Goal: Transaction & Acquisition: Download file/media

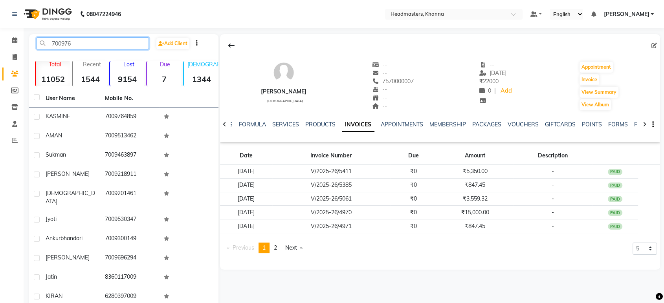
type input "700976"
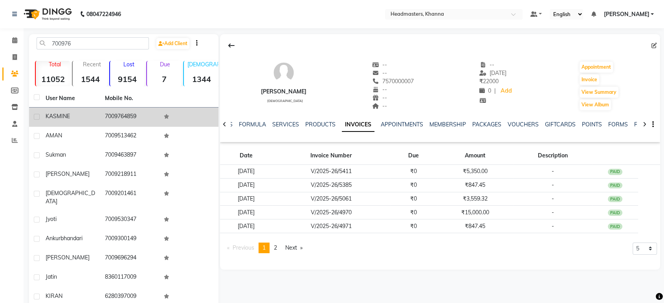
click at [69, 117] on span "KASMINE" at bounding box center [58, 116] width 24 height 7
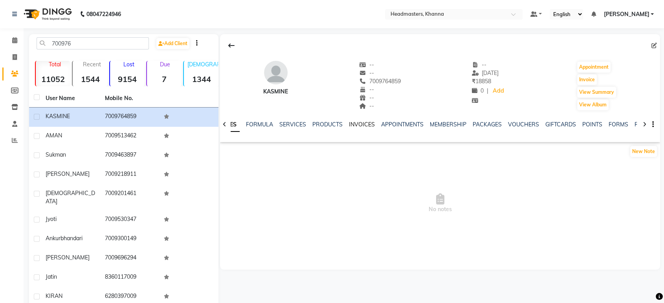
click at [367, 126] on link "INVOICES" at bounding box center [362, 124] width 26 height 7
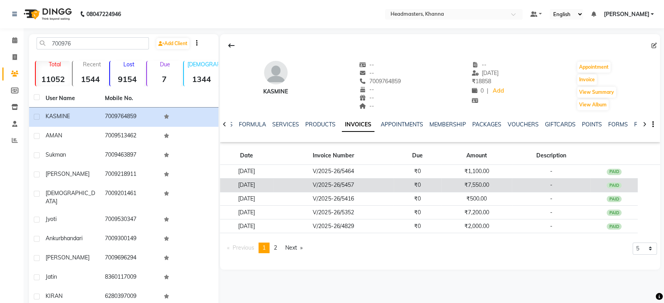
click at [369, 182] on td "V/2025-26/5457" at bounding box center [333, 185] width 120 height 14
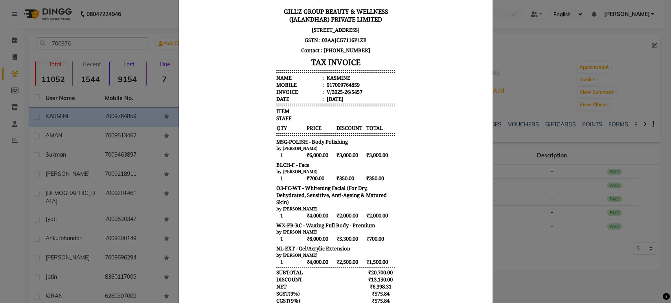
scroll to position [156, 0]
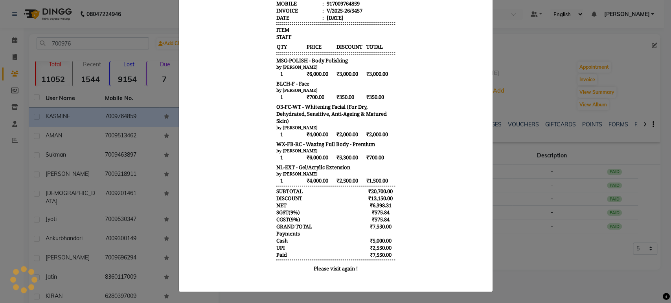
click at [545, 203] on ngb-modal-window "INVOICE View Invoice Close" at bounding box center [335, 151] width 671 height 303
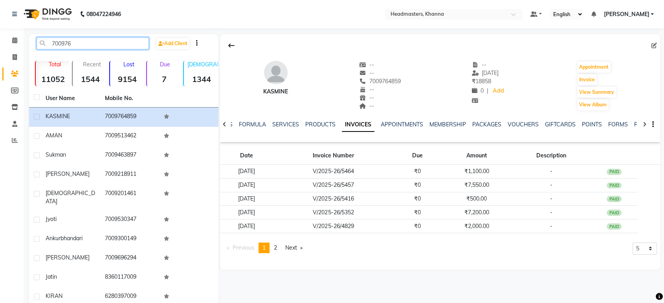
drag, startPoint x: 83, startPoint y: 48, endPoint x: 0, endPoint y: 49, distance: 83.3
click at [0, 49] on app-home "08047224946 Select Location × Headmasters, Khanna Default Panel My Panel Englis…" at bounding box center [332, 170] width 664 height 341
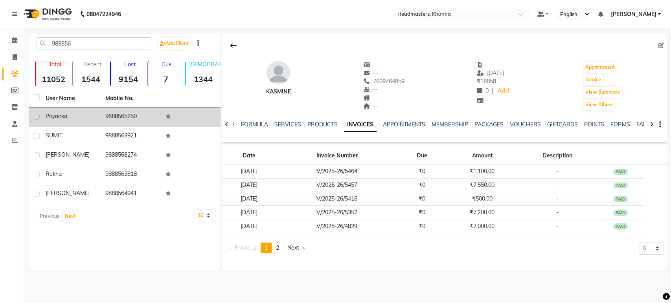
click at [75, 121] on td "priyanka" at bounding box center [71, 117] width 60 height 19
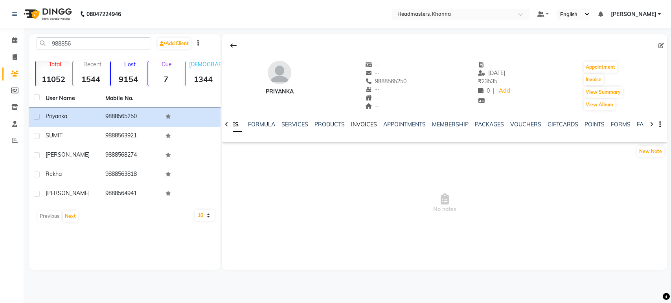
click at [366, 123] on link "INVOICES" at bounding box center [364, 124] width 26 height 7
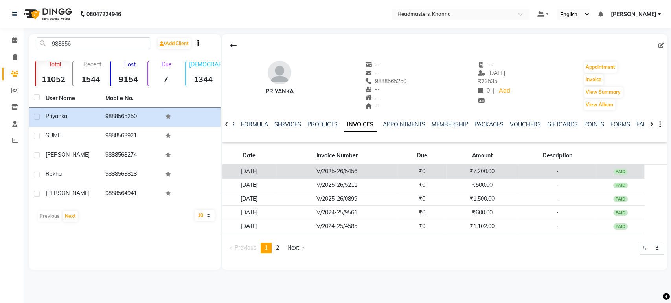
click at [446, 170] on td "₹0" at bounding box center [422, 172] width 48 height 14
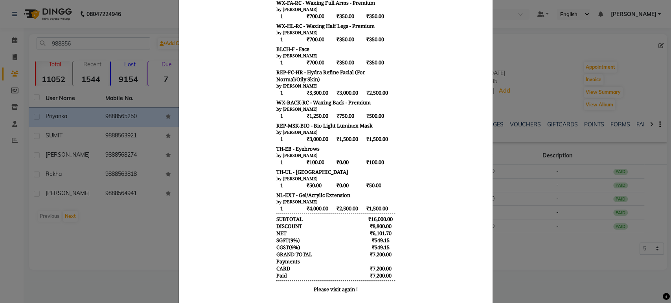
scroll to position [218, 0]
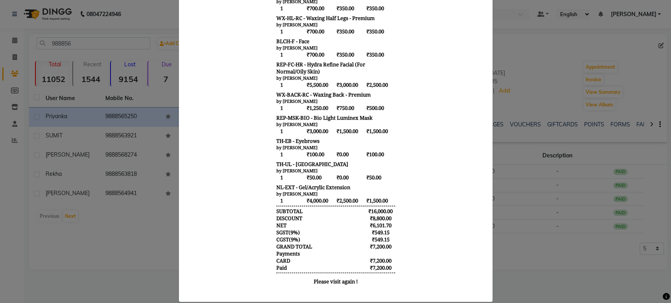
click at [557, 254] on ngb-modal-window "INVOICE View Invoice Close" at bounding box center [335, 151] width 671 height 303
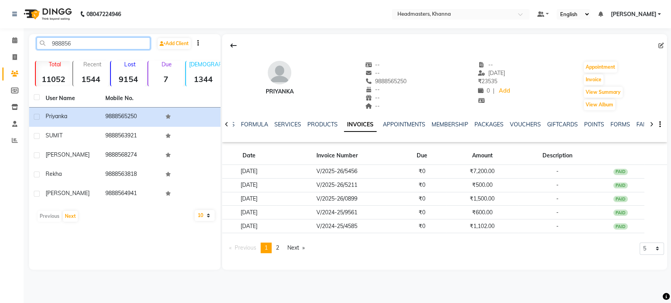
drag, startPoint x: 96, startPoint y: 40, endPoint x: 0, endPoint y: 52, distance: 96.9
click at [0, 52] on app-home "08047224946 Select Location × Headmasters, Khanna Default Panel My Panel Englis…" at bounding box center [335, 141] width 671 height 282
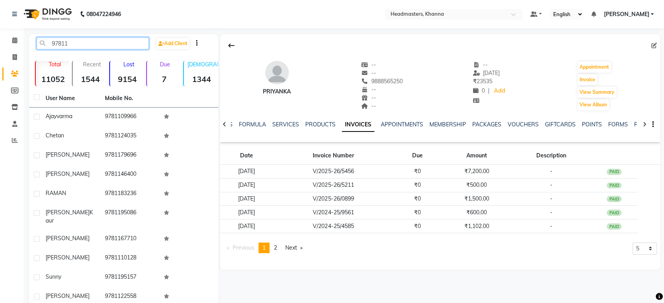
type input "97811"
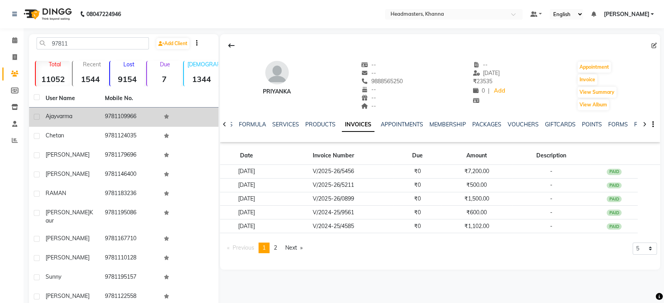
click at [103, 115] on td "9781109966" at bounding box center [129, 117] width 59 height 19
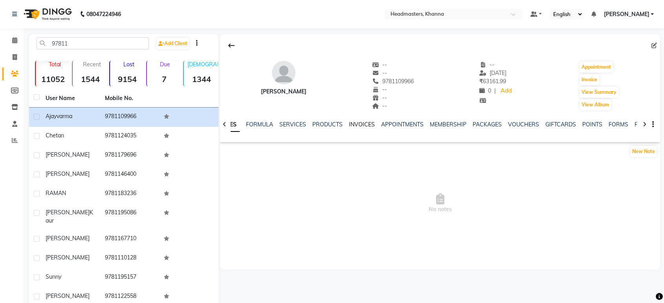
click at [353, 124] on link "INVOICES" at bounding box center [362, 124] width 26 height 7
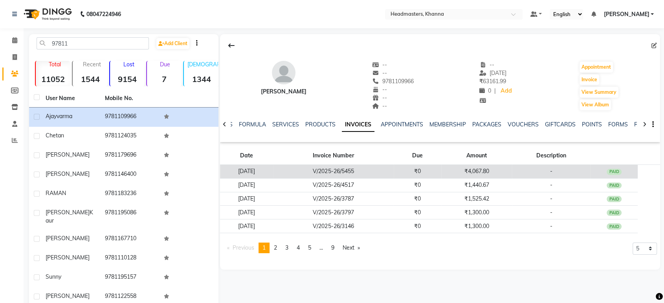
click at [419, 173] on td "₹0" at bounding box center [418, 172] width 48 height 14
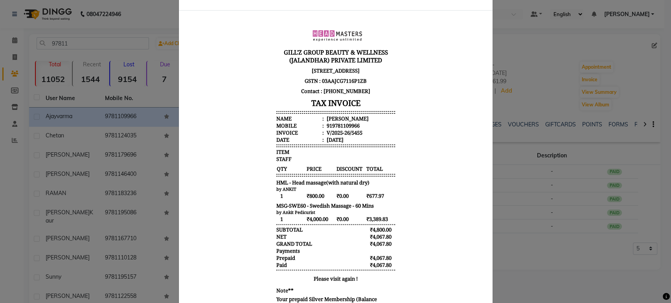
scroll to position [69, 0]
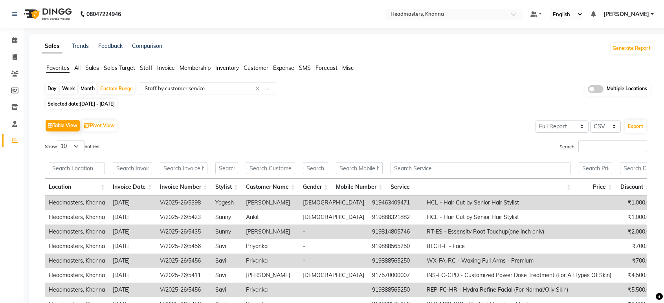
select select "full_report"
select select "csv"
click at [211, 91] on input "text" at bounding box center [199, 89] width 113 height 8
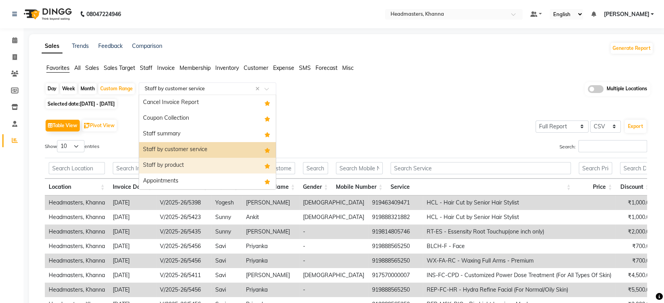
click at [210, 160] on div "Staff by product" at bounding box center [207, 166] width 137 height 16
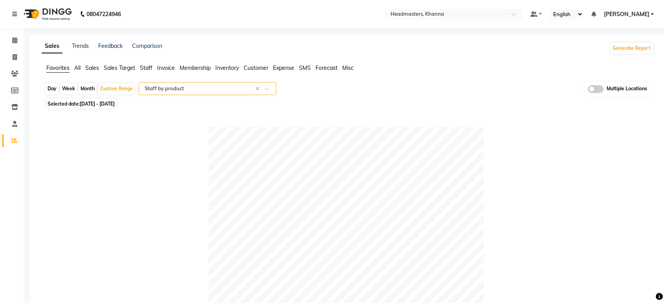
click at [51, 89] on div "Day" at bounding box center [52, 88] width 13 height 11
select select "8"
select select "2025"
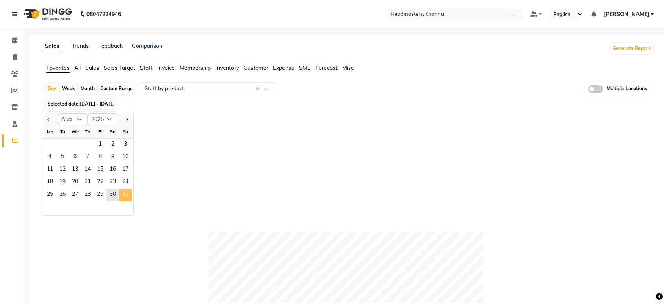
click at [125, 192] on span "31" at bounding box center [125, 195] width 13 height 13
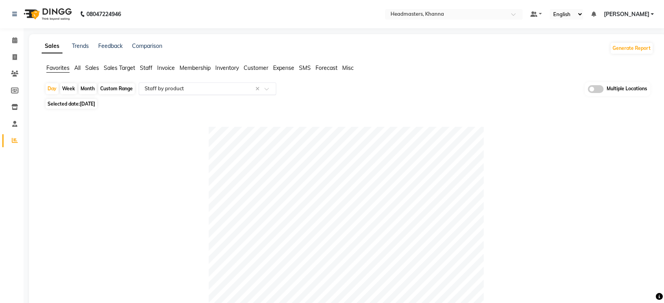
click at [187, 92] on div "Select Report Type × Staff by product" at bounding box center [198, 89] width 115 height 8
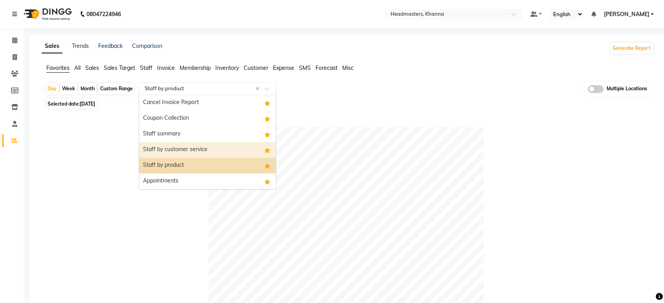
click at [190, 145] on div "Staff by customer service" at bounding box center [207, 150] width 137 height 16
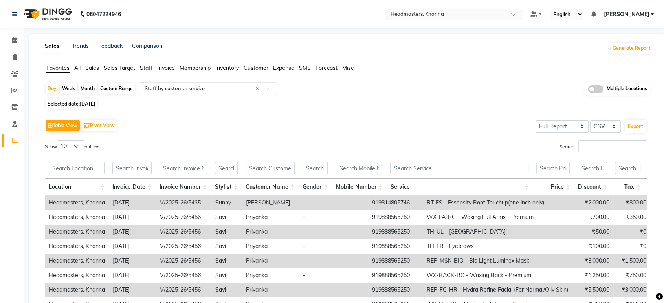
click at [85, 86] on div "Month" at bounding box center [88, 88] width 18 height 11
select select "8"
select select "2025"
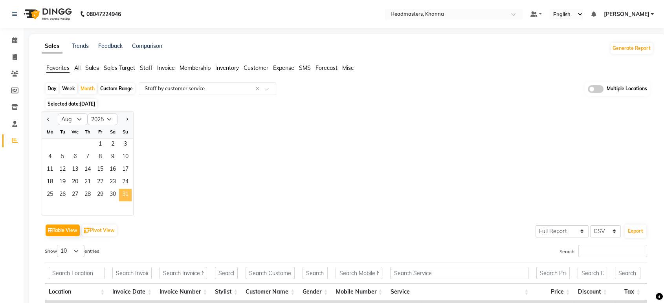
click at [125, 195] on span "31" at bounding box center [125, 195] width 13 height 13
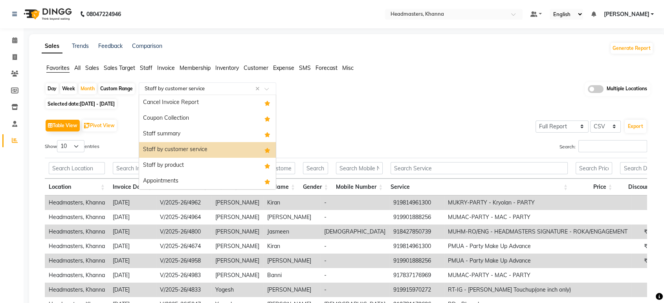
click at [223, 88] on input "text" at bounding box center [199, 89] width 113 height 8
click at [209, 136] on div "Staff summary" at bounding box center [207, 134] width 137 height 16
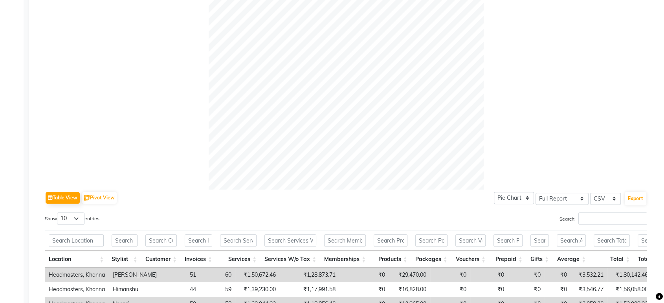
scroll to position [218, 0]
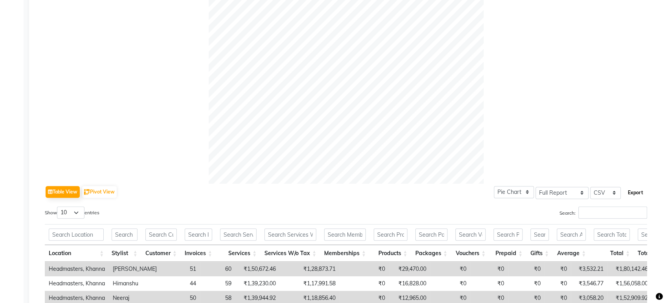
click at [635, 192] on button "Export" at bounding box center [636, 192] width 22 height 13
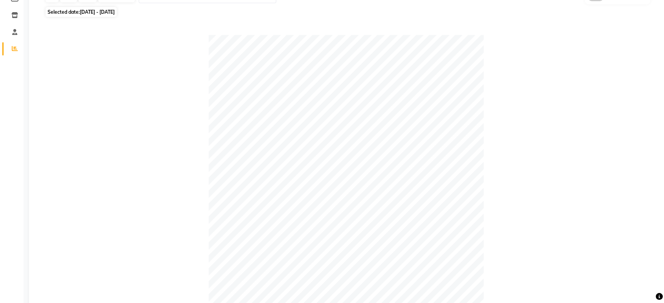
scroll to position [0, 0]
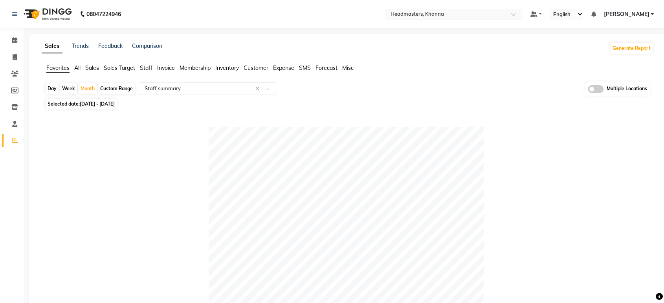
click at [503, 15] on input "text" at bounding box center [446, 15] width 114 height 8
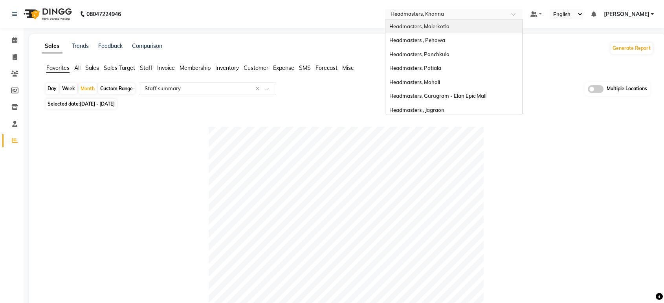
click at [491, 30] on div "Headmasters, Malerkotla" at bounding box center [453, 27] width 137 height 14
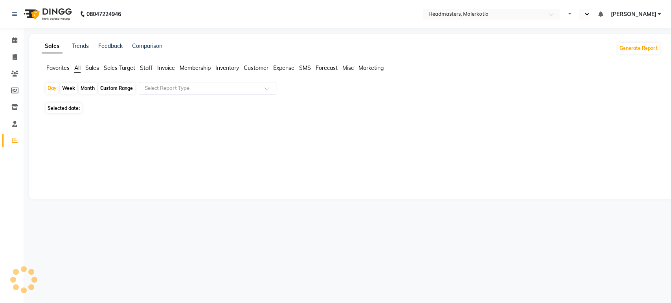
select select "en"
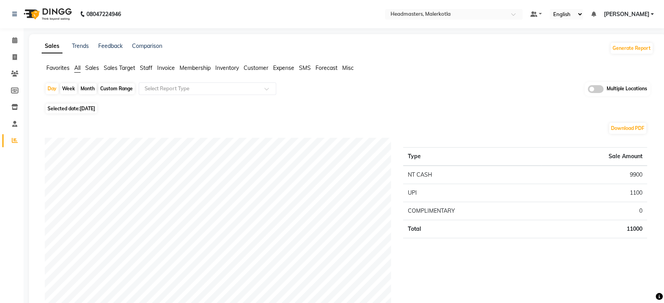
drag, startPoint x: 58, startPoint y: 70, endPoint x: 135, endPoint y: 86, distance: 78.5
click at [58, 70] on span "Favorites" at bounding box center [57, 67] width 23 height 7
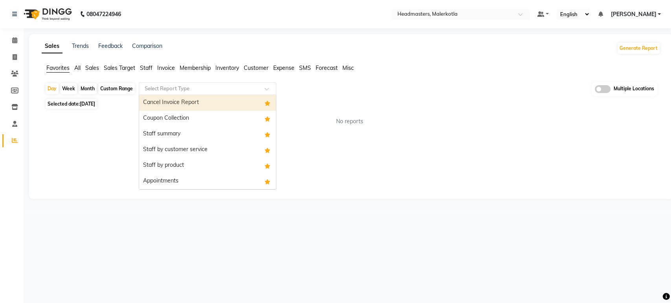
click at [189, 88] on input "text" at bounding box center [199, 89] width 113 height 8
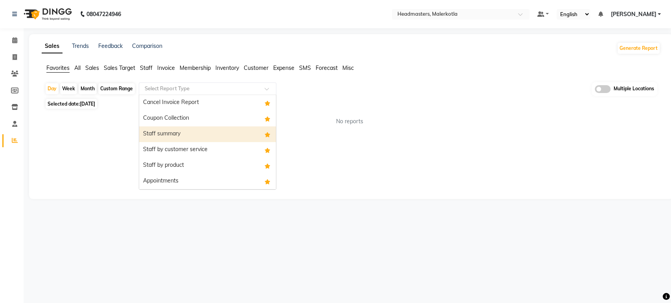
click at [197, 134] on div "Staff summary" at bounding box center [207, 134] width 137 height 16
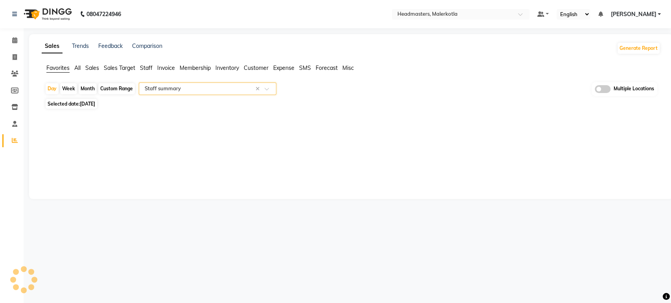
select select "full_report"
select select "csv"
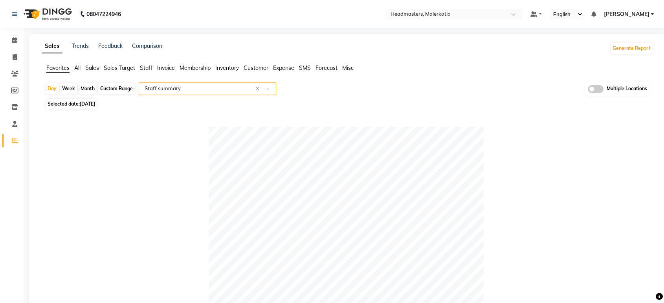
click at [90, 88] on div "Month" at bounding box center [88, 88] width 18 height 11
select select "9"
select select "2025"
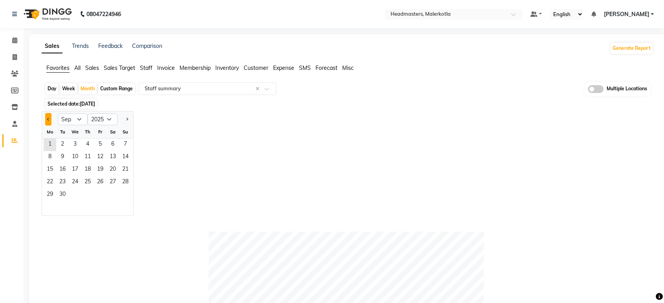
click at [50, 120] on button "Previous month" at bounding box center [48, 119] width 6 height 13
select select "8"
click at [123, 191] on span "31" at bounding box center [125, 195] width 13 height 13
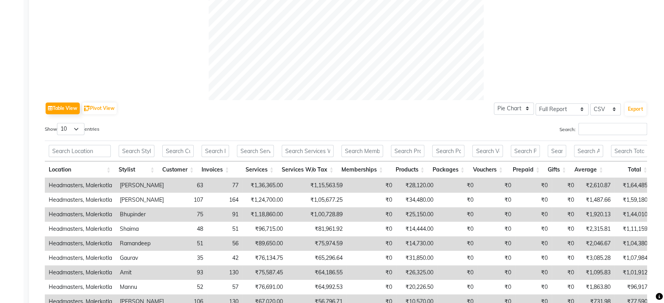
scroll to position [305, 0]
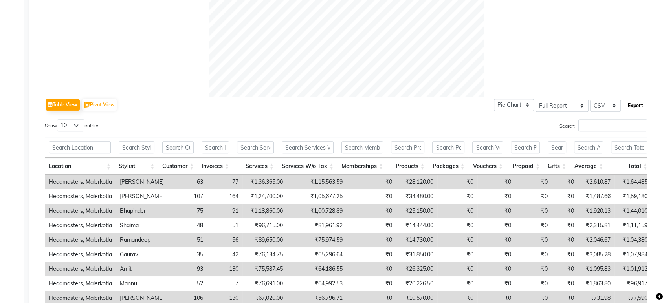
click at [635, 106] on button "Export" at bounding box center [636, 105] width 22 height 13
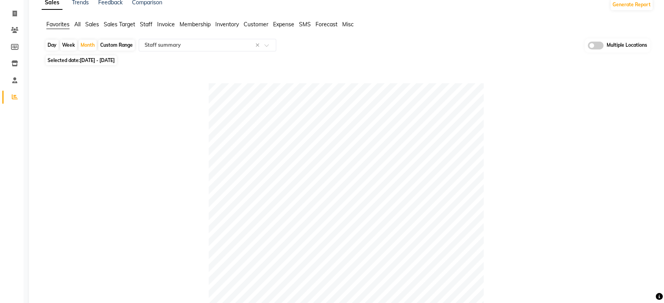
scroll to position [0, 0]
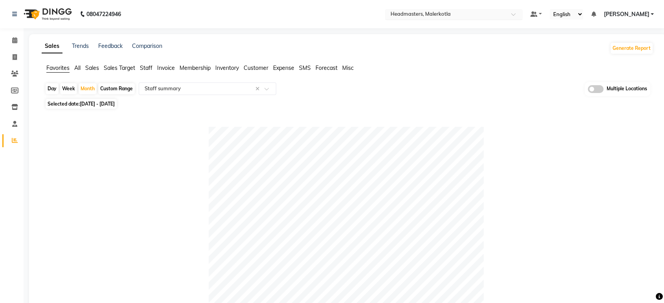
click at [468, 9] on div "Select Location × Headmasters, [GEOGRAPHIC_DATA]" at bounding box center [453, 14] width 137 height 11
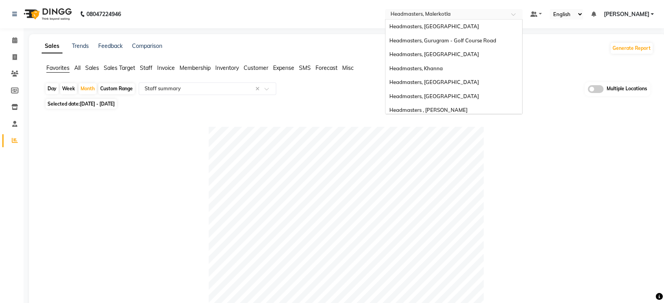
scroll to position [129, 0]
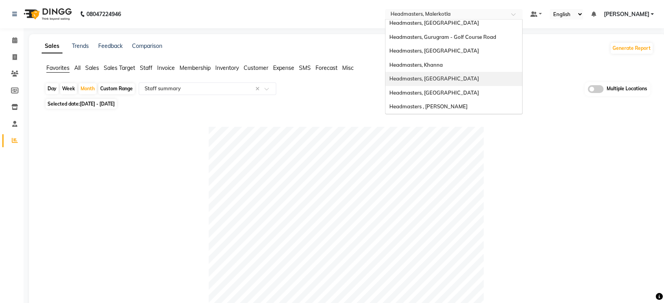
click at [481, 83] on div "Headmasters, [GEOGRAPHIC_DATA]" at bounding box center [453, 79] width 137 height 14
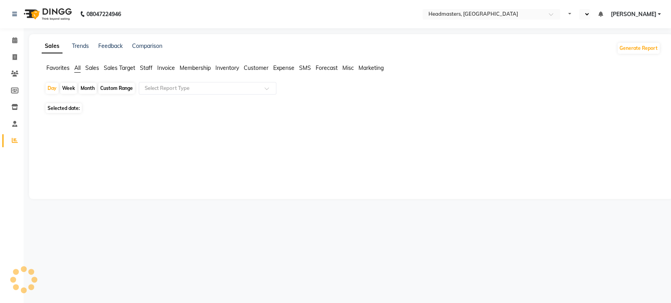
select select "en"
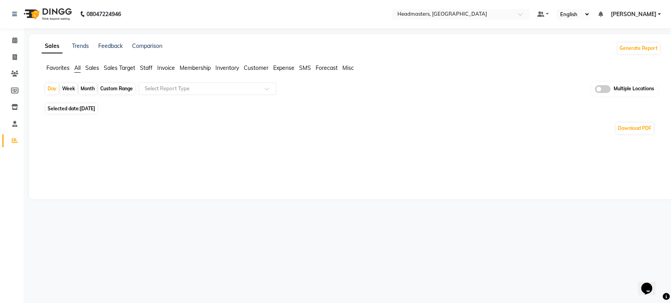
drag, startPoint x: 52, startPoint y: 66, endPoint x: 101, endPoint y: 79, distance: 50.9
click at [52, 66] on span "Favorites" at bounding box center [57, 67] width 23 height 7
click at [198, 92] on div "Select Report Type" at bounding box center [201, 89] width 121 height 8
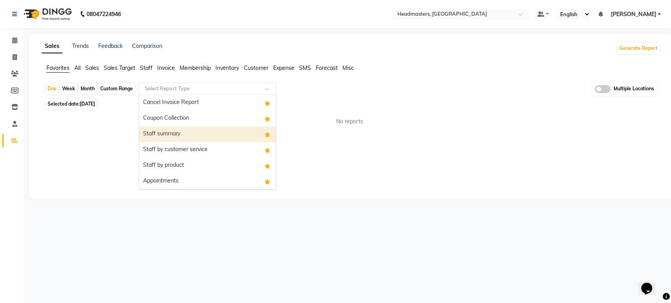
click at [191, 131] on div "Staff summary" at bounding box center [207, 134] width 137 height 16
select select "full_report"
select select "csv"
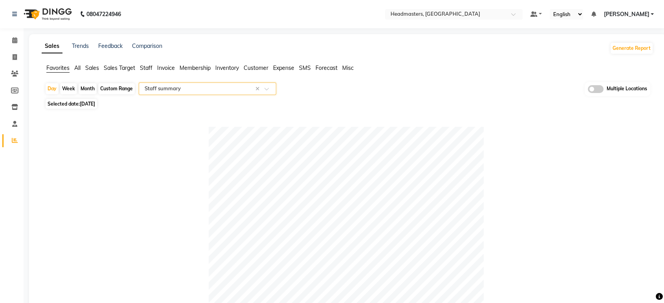
click at [85, 91] on div "Month" at bounding box center [88, 88] width 18 height 11
select select "9"
select select "2025"
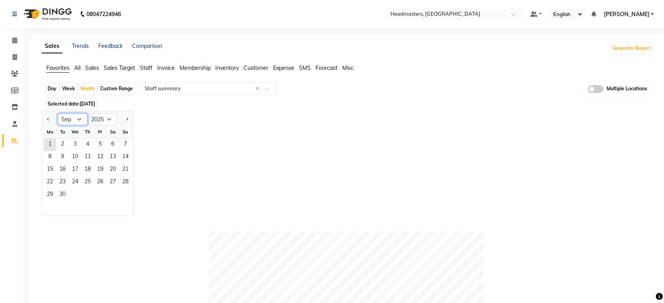
click at [68, 117] on select "Jan Feb Mar Apr May Jun Jul Aug Sep Oct Nov Dec" at bounding box center [73, 120] width 30 height 12
select select "8"
click at [58, 114] on select "Jan Feb Mar Apr May Jun Jul Aug Sep Oct Nov Dec" at bounding box center [73, 120] width 30 height 12
drag, startPoint x: 120, startPoint y: 191, endPoint x: 364, endPoint y: 174, distance: 244.9
click at [121, 191] on span "31" at bounding box center [125, 195] width 13 height 13
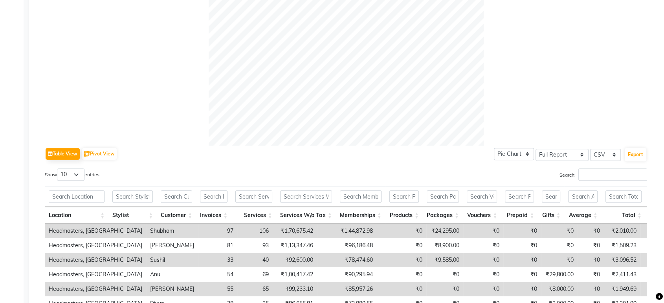
scroll to position [262, 0]
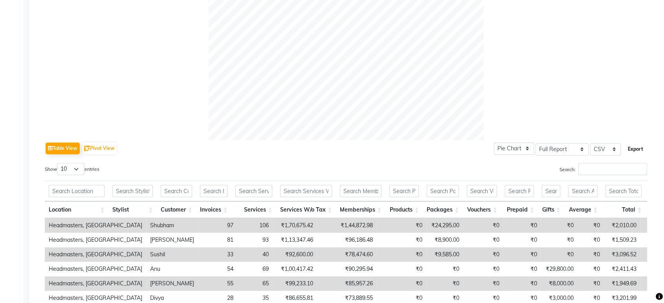
click at [631, 150] on button "Export" at bounding box center [636, 149] width 22 height 13
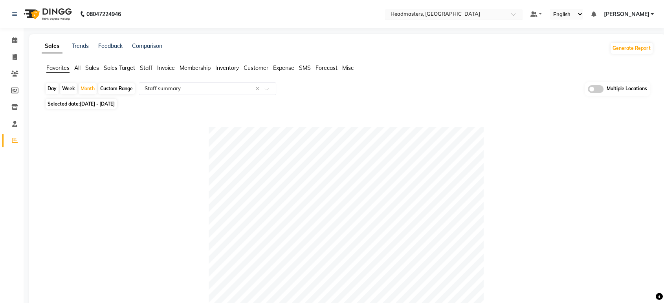
click at [484, 16] on input "text" at bounding box center [446, 15] width 114 height 8
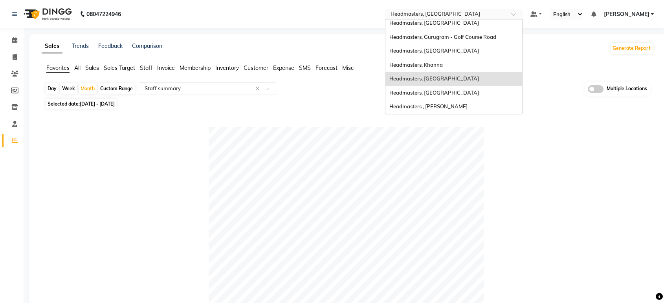
scroll to position [85, 0]
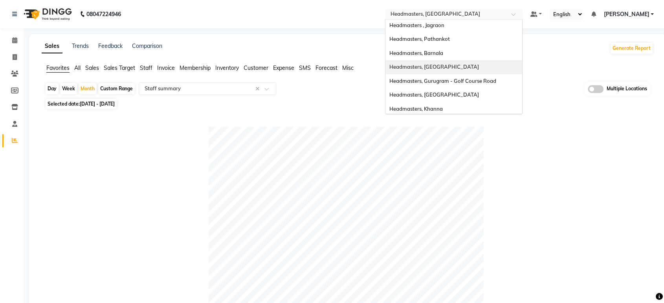
click at [487, 66] on div "Headmasters, [GEOGRAPHIC_DATA]" at bounding box center [453, 67] width 137 height 14
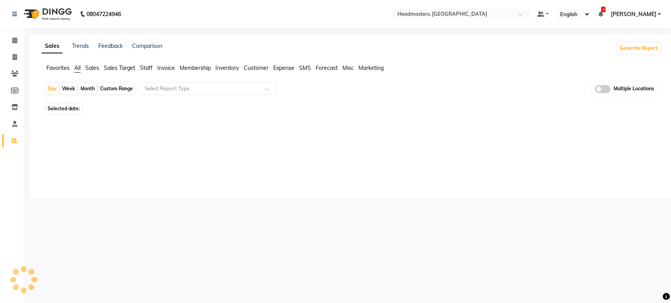
select select "en"
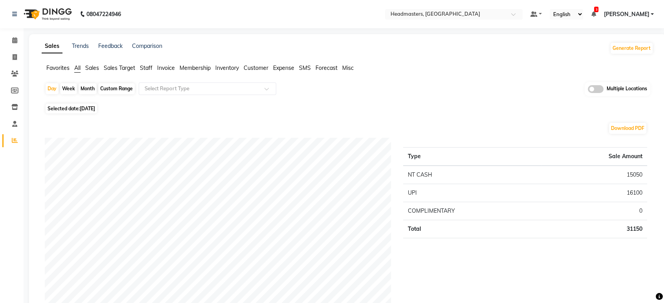
click at [66, 68] on span "Favorites" at bounding box center [57, 67] width 23 height 7
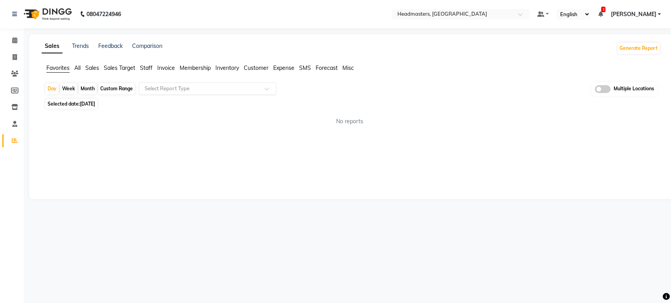
click at [200, 92] on input "text" at bounding box center [199, 89] width 113 height 8
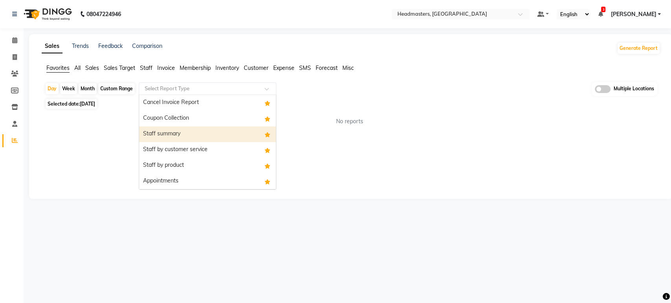
click at [202, 137] on div "Staff summary" at bounding box center [207, 134] width 137 height 16
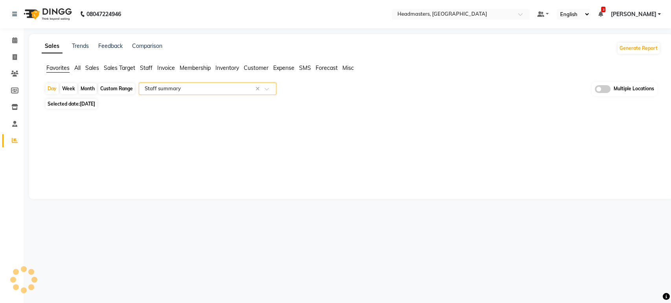
select select "full_report"
select select "csv"
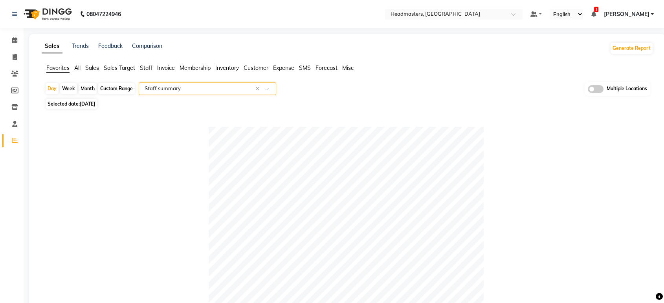
click at [90, 93] on div "Month" at bounding box center [88, 88] width 18 height 11
select select "9"
select select "2025"
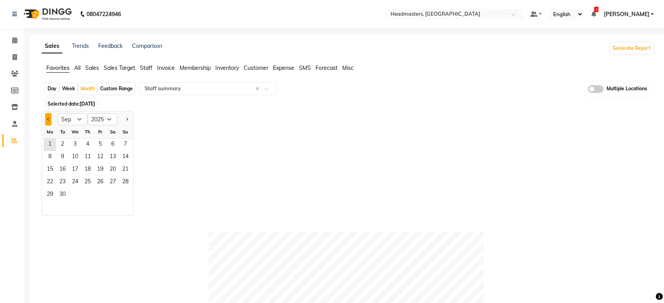
click at [47, 117] on button "Previous month" at bounding box center [48, 119] width 6 height 13
select select "8"
click at [122, 188] on span "24" at bounding box center [125, 182] width 13 height 13
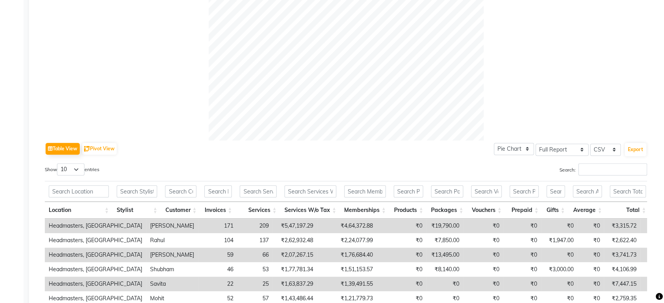
scroll to position [262, 0]
click at [630, 149] on button "Export" at bounding box center [636, 149] width 22 height 13
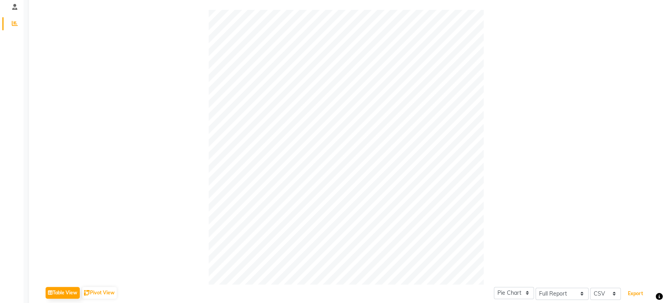
scroll to position [0, 0]
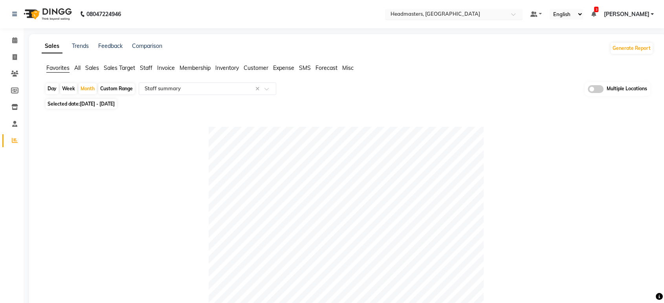
click at [490, 13] on input "text" at bounding box center [446, 15] width 114 height 8
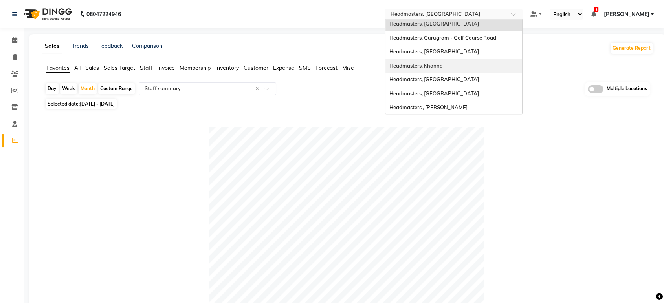
scroll to position [129, 0]
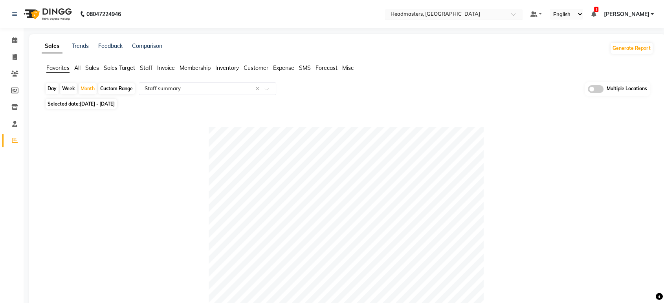
click at [503, 17] on input "text" at bounding box center [446, 15] width 114 height 8
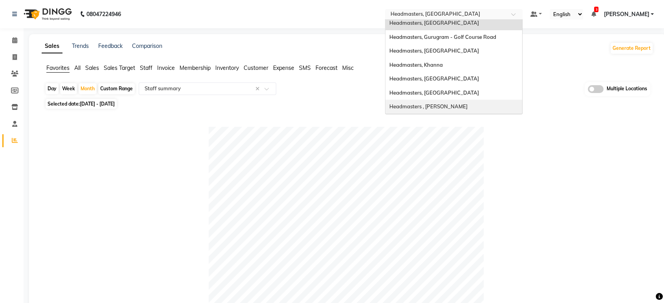
click at [499, 105] on div "Headmasters , [PERSON_NAME]" at bounding box center [453, 107] width 137 height 14
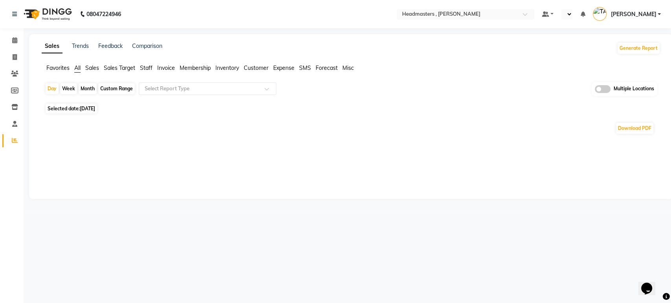
select select "en"
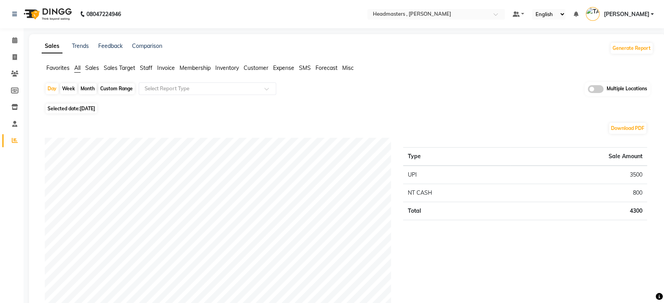
click at [57, 69] on span "Favorites" at bounding box center [57, 67] width 23 height 7
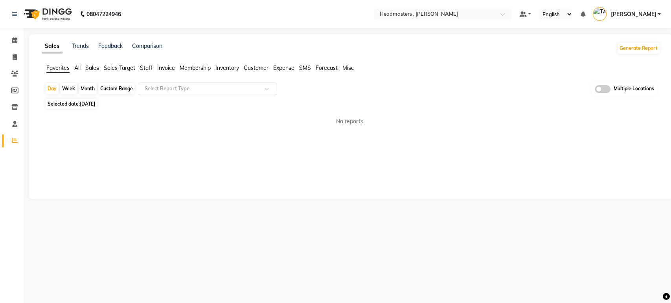
click at [165, 86] on input "text" at bounding box center [199, 89] width 113 height 8
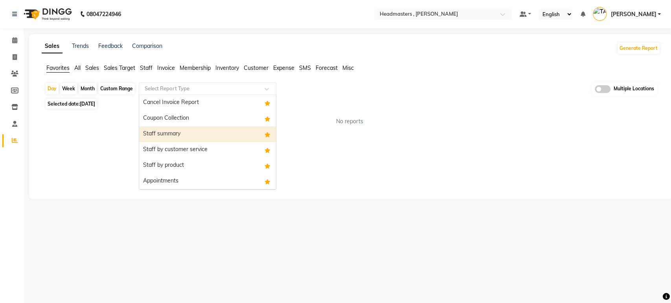
click at [189, 135] on div "Staff summary" at bounding box center [207, 134] width 137 height 16
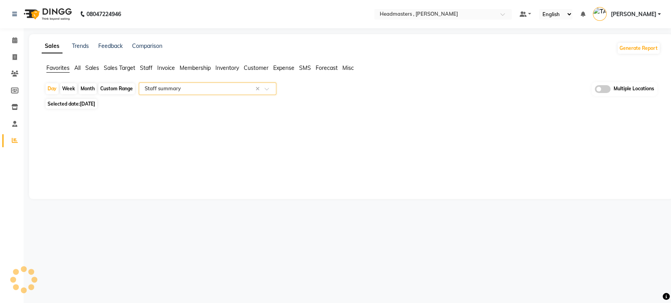
select select "full_report"
select select "csv"
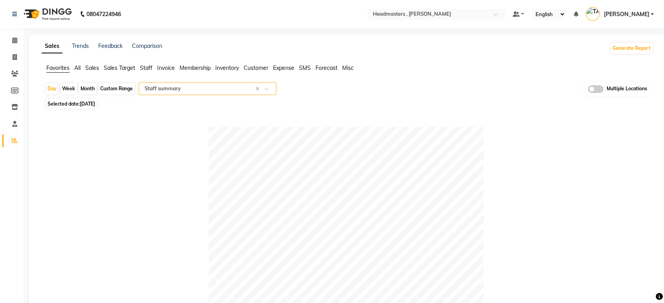
click at [94, 103] on span "[DATE]" at bounding box center [87, 104] width 15 height 6
select select "9"
select select "2025"
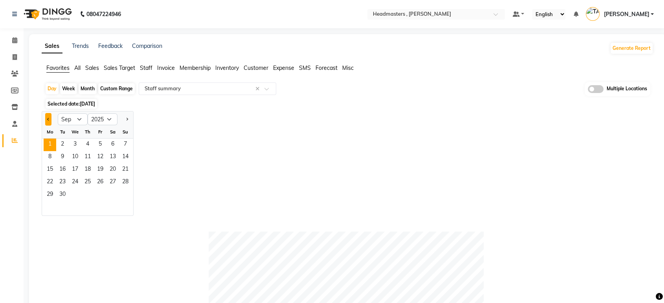
click at [49, 119] on span "Previous month" at bounding box center [48, 118] width 3 height 3
select select "8"
click at [101, 189] on span "29" at bounding box center [100, 195] width 13 height 13
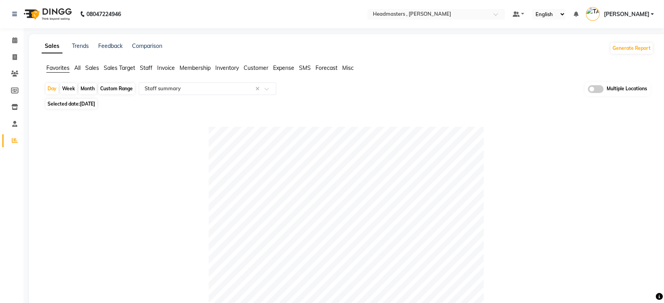
click at [86, 102] on span "29-08-2025" at bounding box center [87, 104] width 15 height 6
select select "8"
select select "2025"
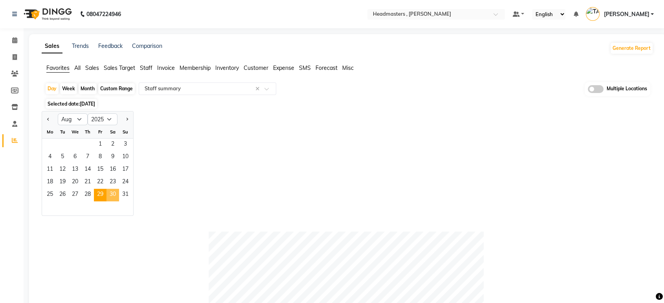
click at [117, 193] on span "30" at bounding box center [112, 195] width 13 height 13
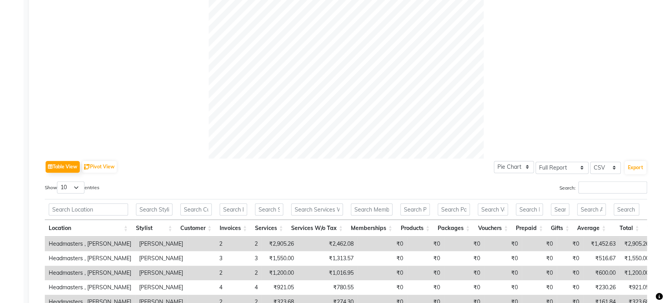
scroll to position [262, 0]
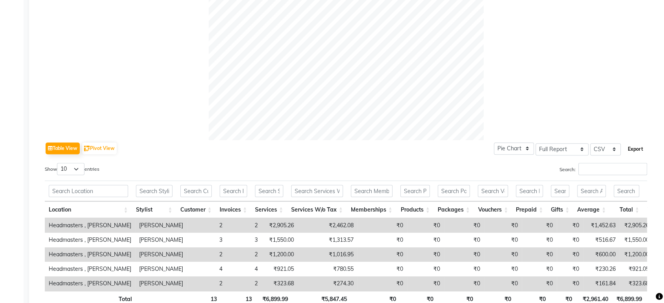
click at [635, 148] on button "Export" at bounding box center [636, 149] width 22 height 13
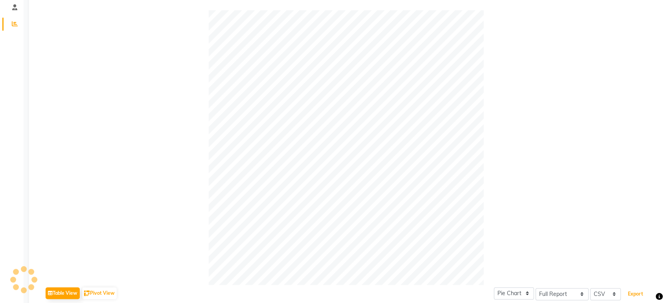
scroll to position [0, 0]
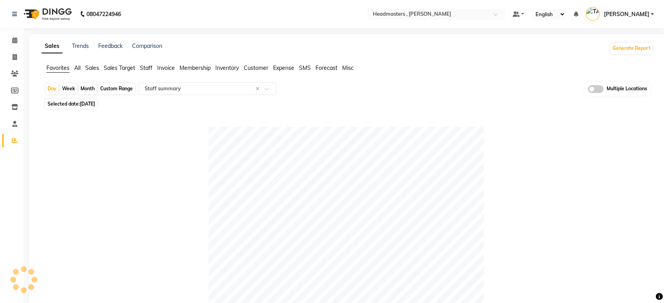
click at [91, 108] on span "Selected date: 30-08-2025" at bounding box center [71, 104] width 51 height 10
select select "8"
select select "2025"
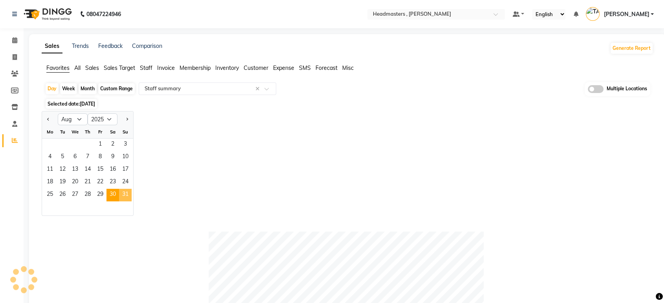
click at [121, 193] on span "31" at bounding box center [125, 195] width 13 height 13
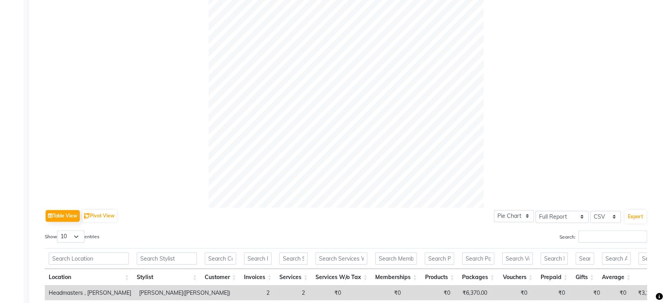
scroll to position [218, 0]
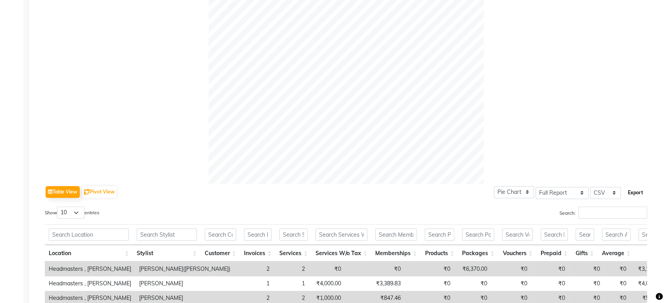
click at [636, 190] on button "Export" at bounding box center [636, 192] width 22 height 13
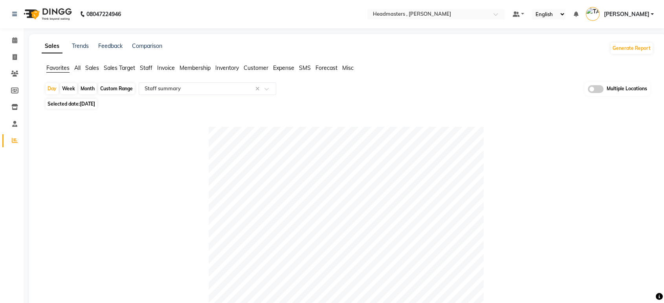
click at [92, 104] on span "31-08-2025" at bounding box center [87, 104] width 15 height 6
select select "8"
select select "2025"
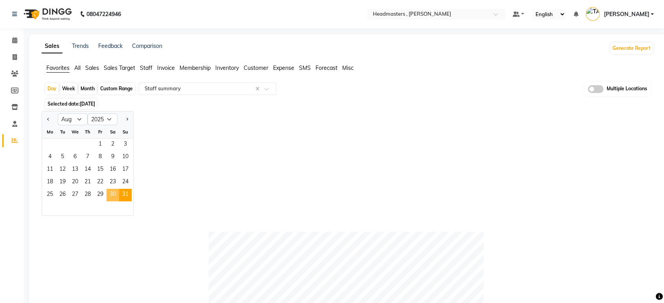
click at [111, 194] on span "30" at bounding box center [112, 195] width 13 height 13
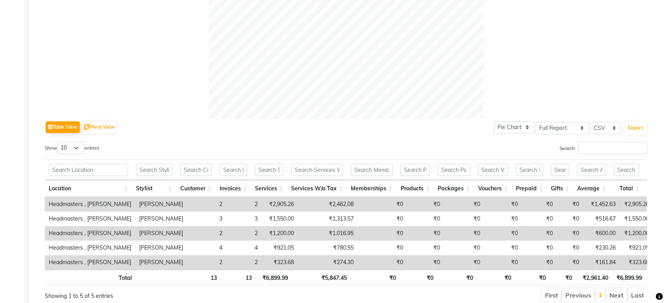
scroll to position [305, 0]
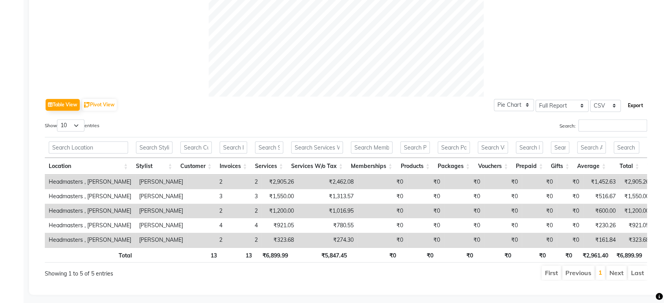
click at [640, 107] on button "Export" at bounding box center [636, 105] width 22 height 13
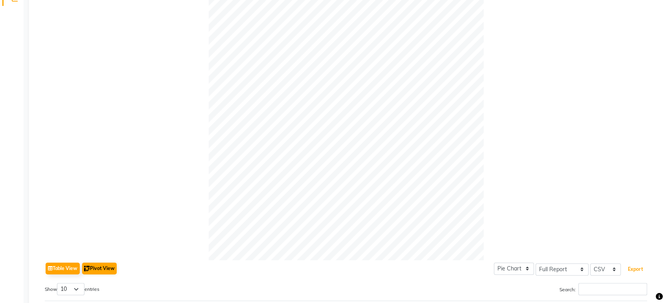
scroll to position [44, 0]
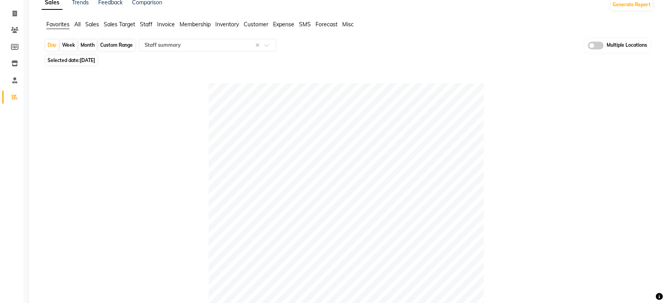
click at [99, 66] on div "Day Week Month Custom Range Select Report Type × Staff summary × Multiple Locat…" at bounding box center [348, 293] width 612 height 510
click at [90, 60] on span "30-08-2025" at bounding box center [87, 60] width 15 height 6
select select "8"
select select "2025"
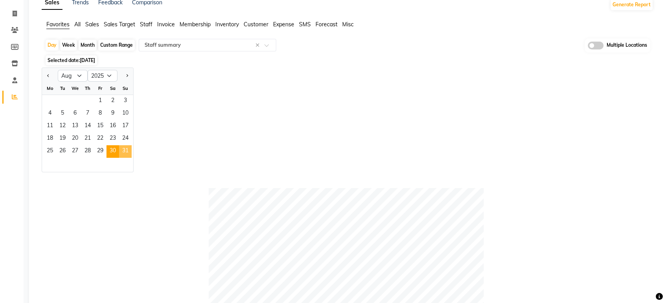
click at [123, 149] on span "31" at bounding box center [125, 151] width 13 height 13
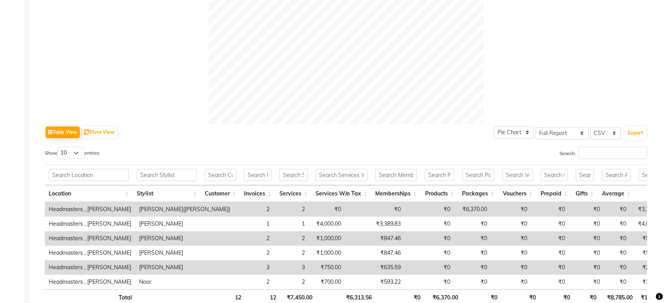
scroll to position [336, 0]
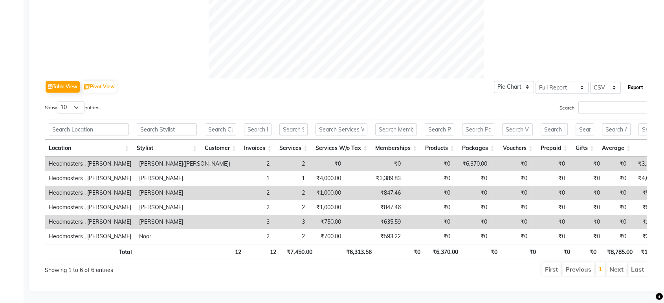
click at [635, 81] on button "Export" at bounding box center [636, 87] width 22 height 13
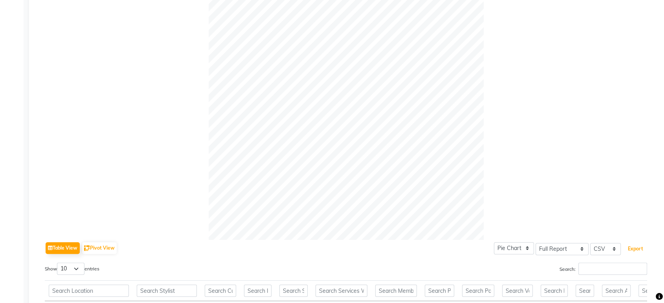
scroll to position [74, 0]
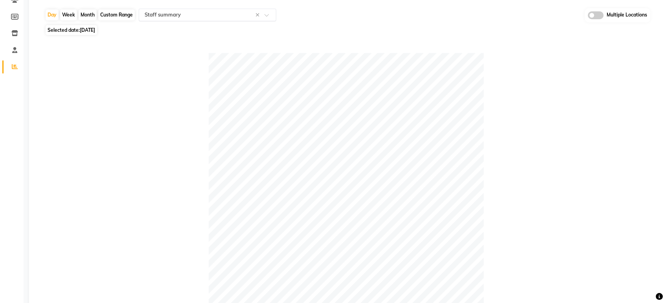
click at [179, 15] on input "text" at bounding box center [199, 15] width 113 height 8
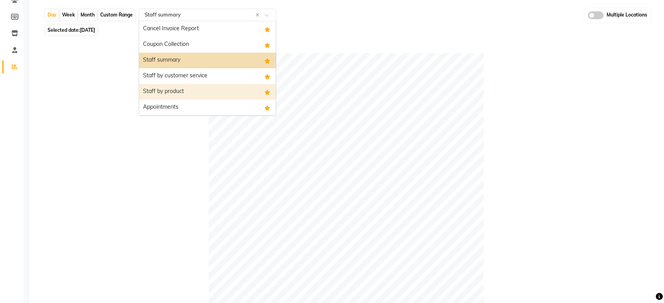
click at [185, 88] on div "Staff by product" at bounding box center [207, 92] width 137 height 16
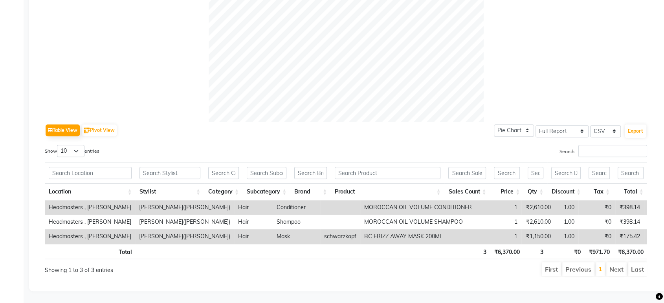
scroll to position [292, 0]
